Goal: Task Accomplishment & Management: Complete application form

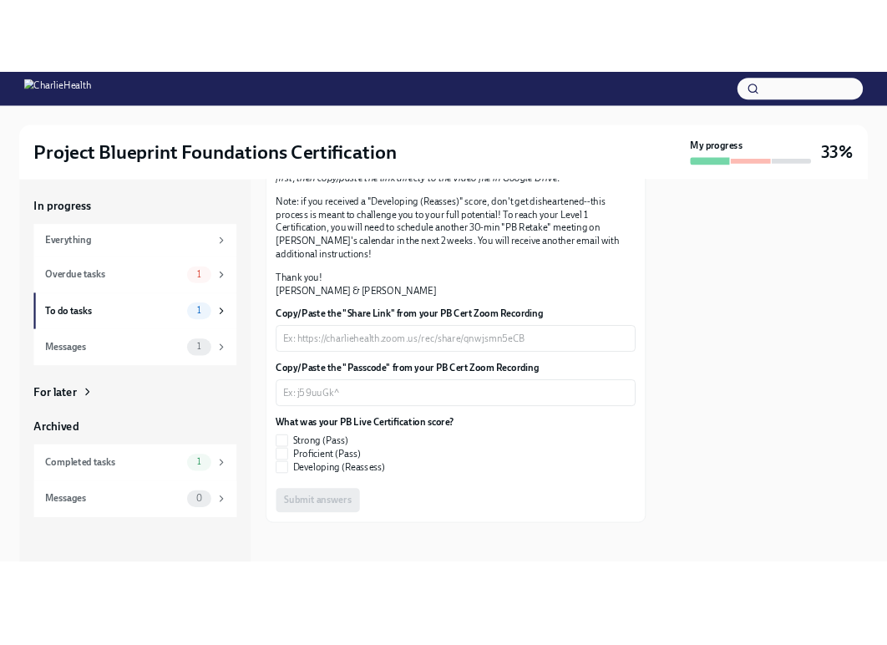
scroll to position [376, 0]
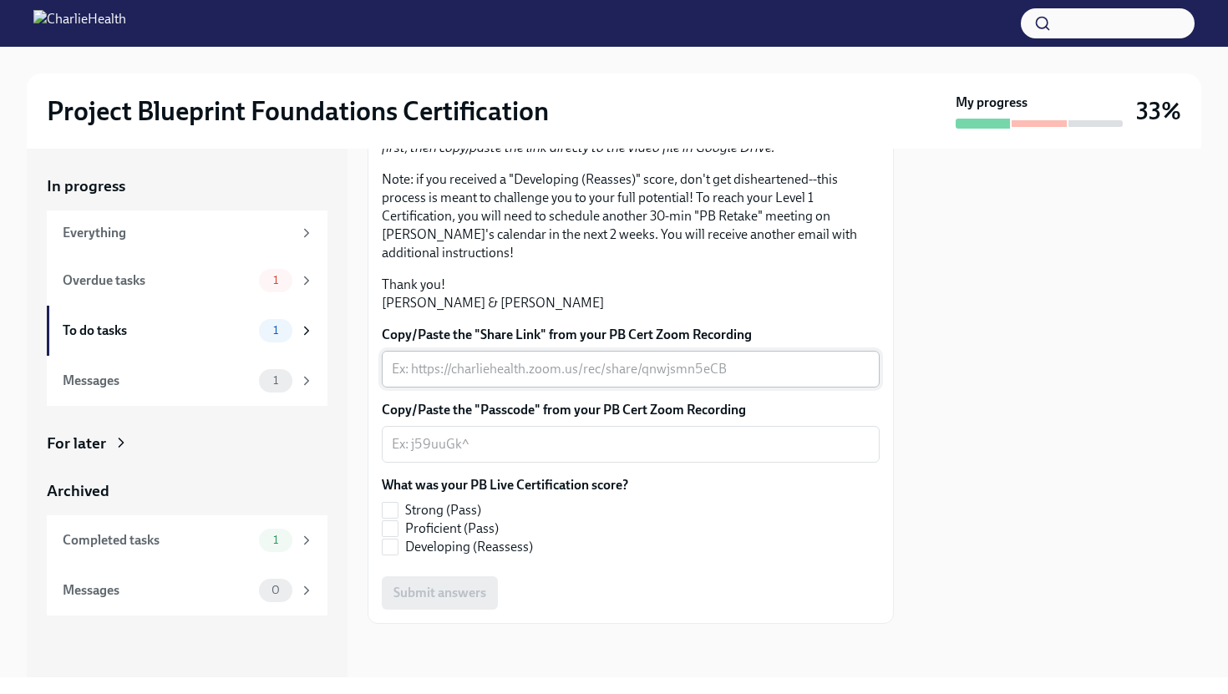
click at [524, 372] on textarea "Copy/Paste the "Share Link" from your PB Cert Zoom Recording" at bounding box center [631, 369] width 478 height 20
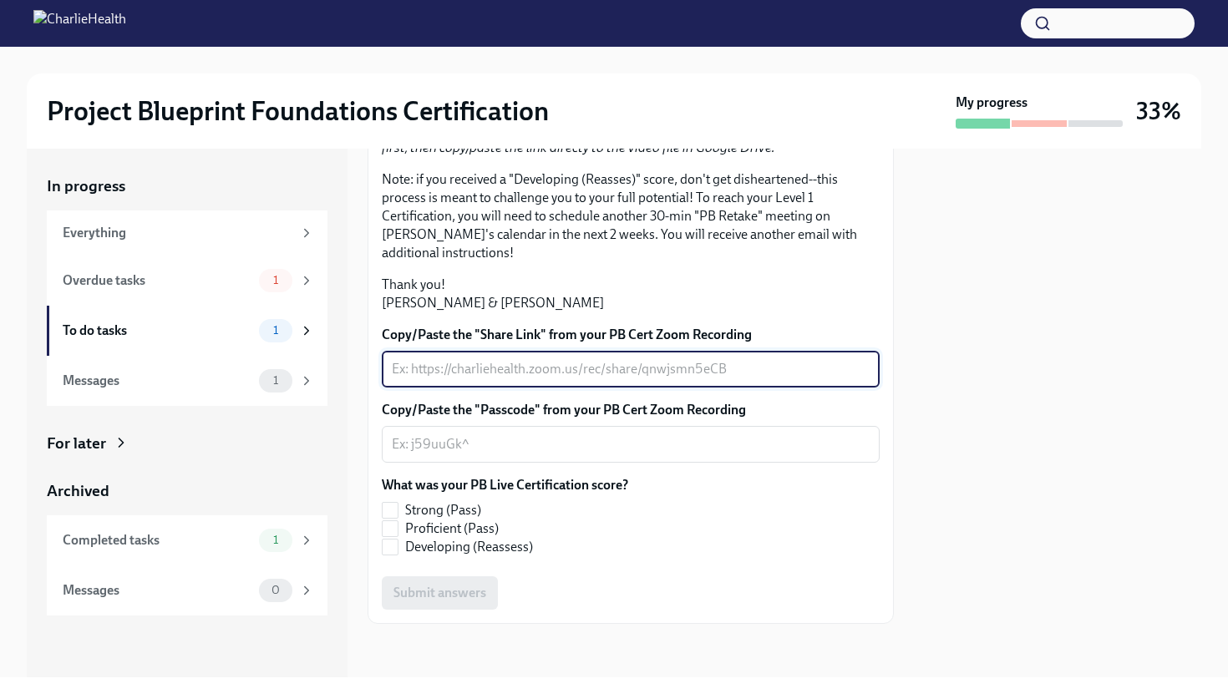
click at [494, 372] on textarea "Copy/Paste the "Share Link" from your PB Cert Zoom Recording" at bounding box center [631, 369] width 478 height 20
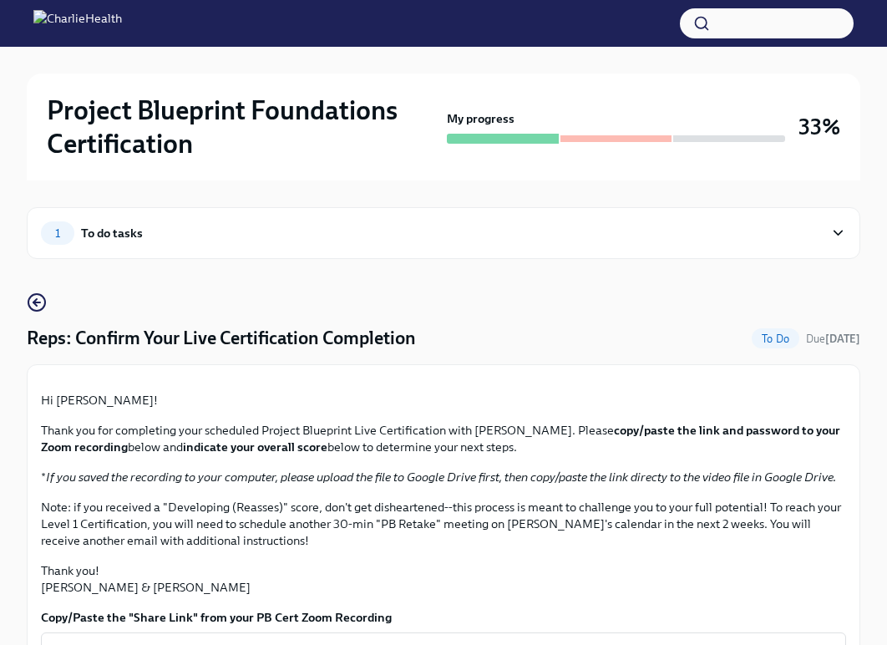
scroll to position [524, 0]
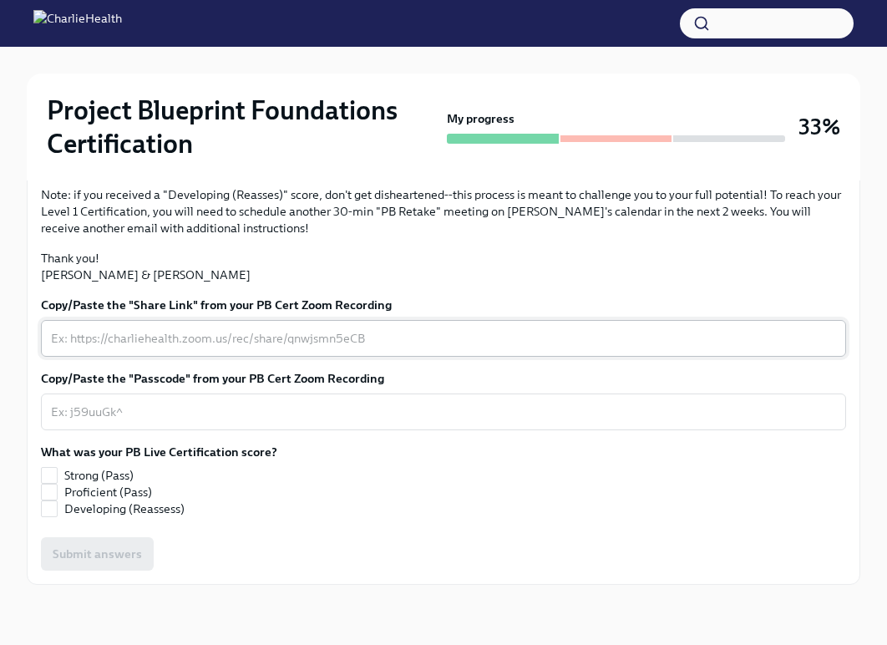
click at [329, 350] on div "x ​" at bounding box center [443, 338] width 805 height 37
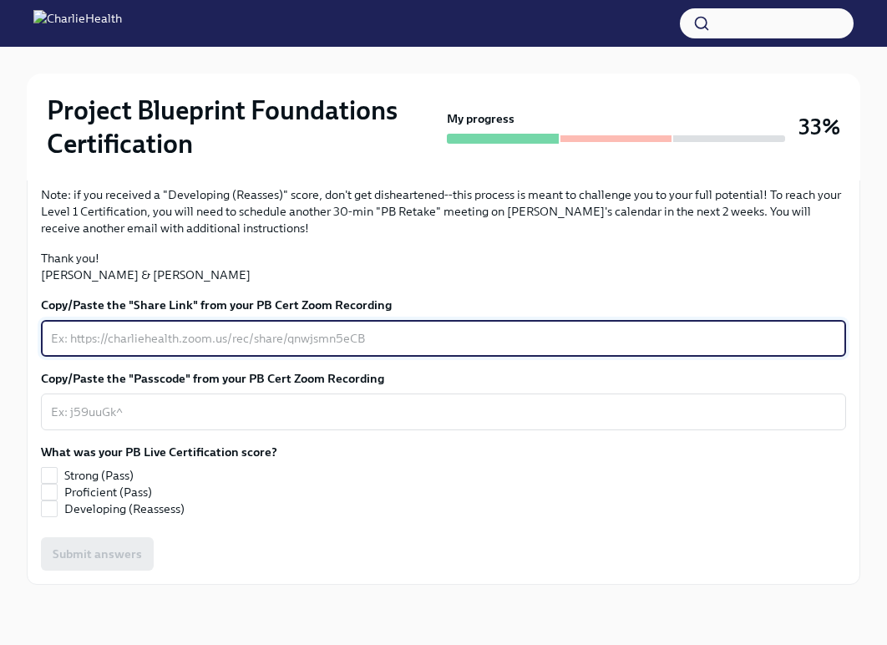
paste textarea "PB Cert Meeting.mp4"
type textarea "PB Cert Meeting.mp4"
click at [370, 326] on div "PB Cert Meeting.mp4 x ​" at bounding box center [443, 338] width 805 height 37
click at [370, 336] on textarea "PB Cert Meeting.mp4" at bounding box center [443, 338] width 785 height 20
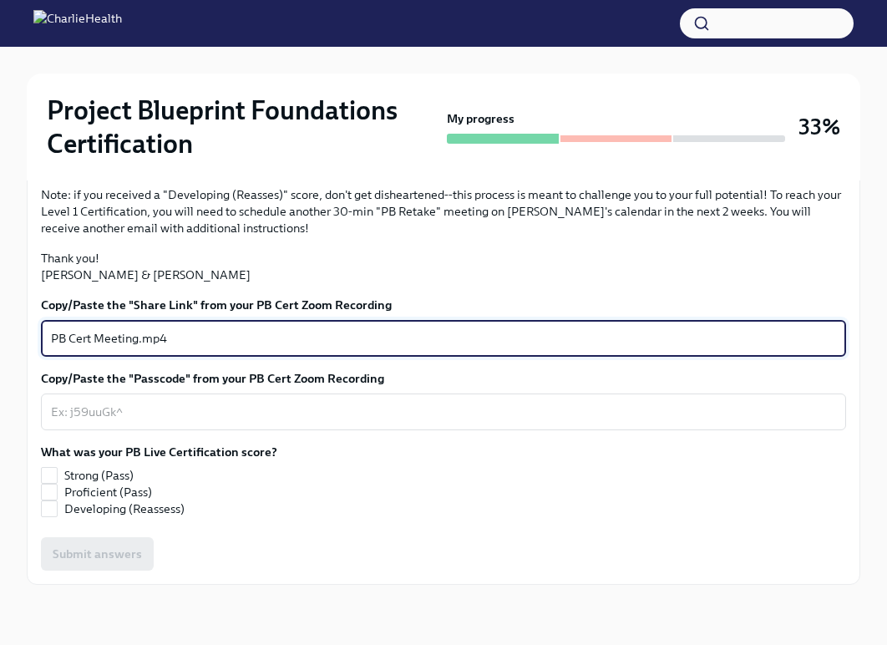
click at [370, 336] on textarea "PB Cert Meeting.mp4" at bounding box center [443, 338] width 785 height 20
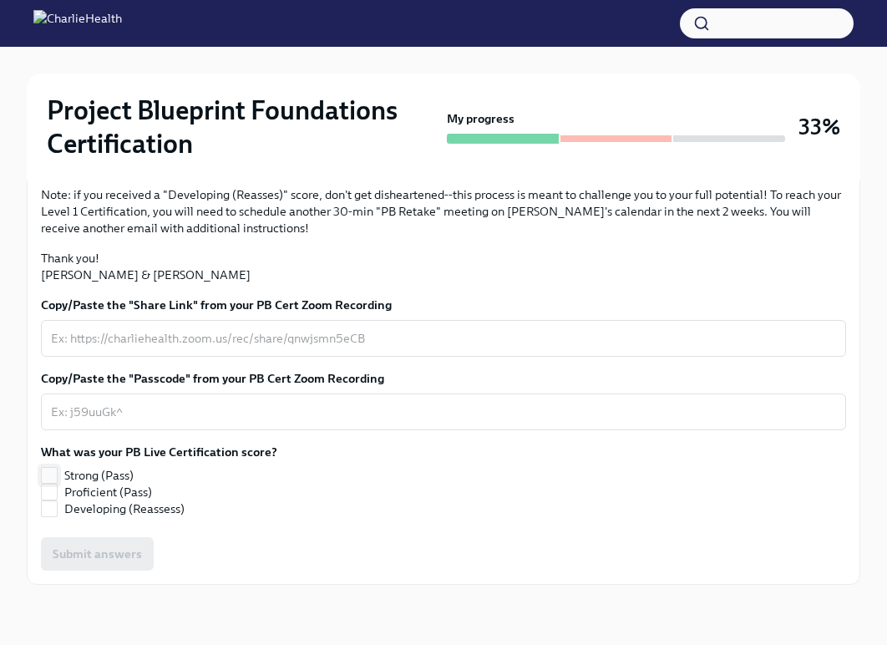
click at [87, 482] on span "Strong (Pass)" at bounding box center [98, 475] width 69 height 17
click at [57, 482] on input "Strong (Pass)" at bounding box center [49, 475] width 15 height 15
checkbox input "true"
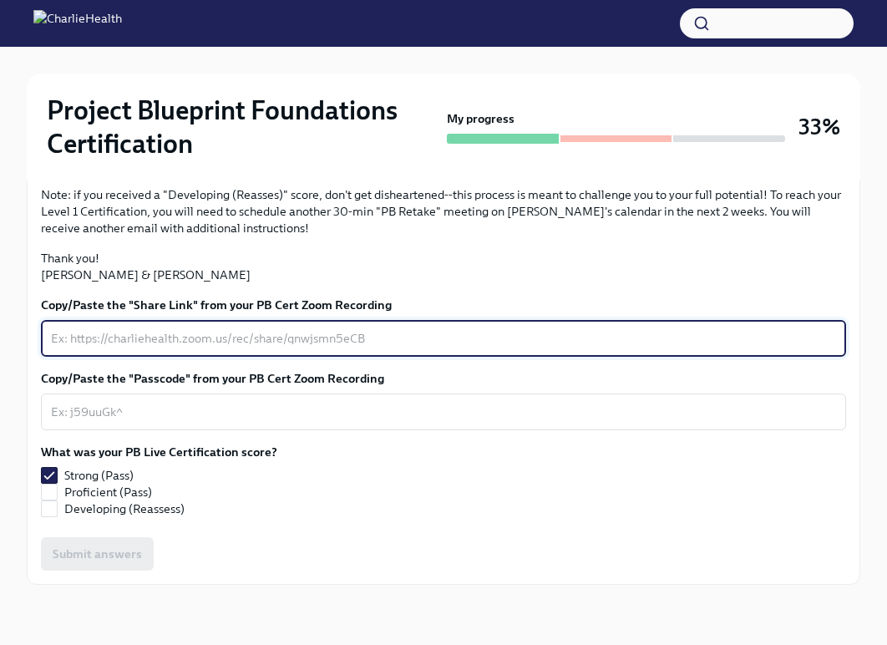
click at [562, 348] on textarea "Copy/Paste the "Share Link" from your PB Cert Zoom Recording" at bounding box center [443, 338] width 785 height 20
